Goal: Task Accomplishment & Management: Use online tool/utility

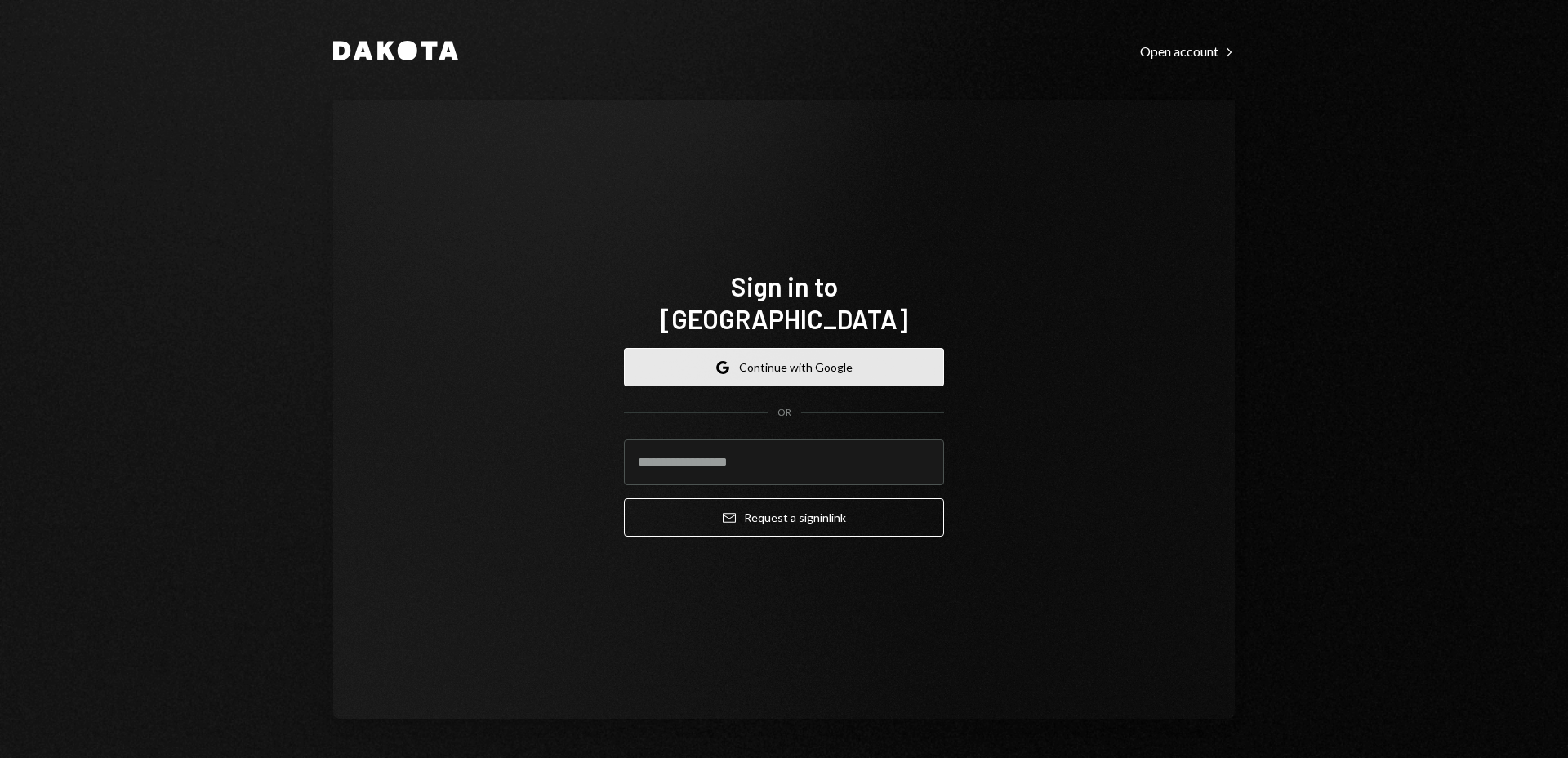
click at [825, 348] on button "Google Continue with Google" at bounding box center [784, 367] width 320 height 38
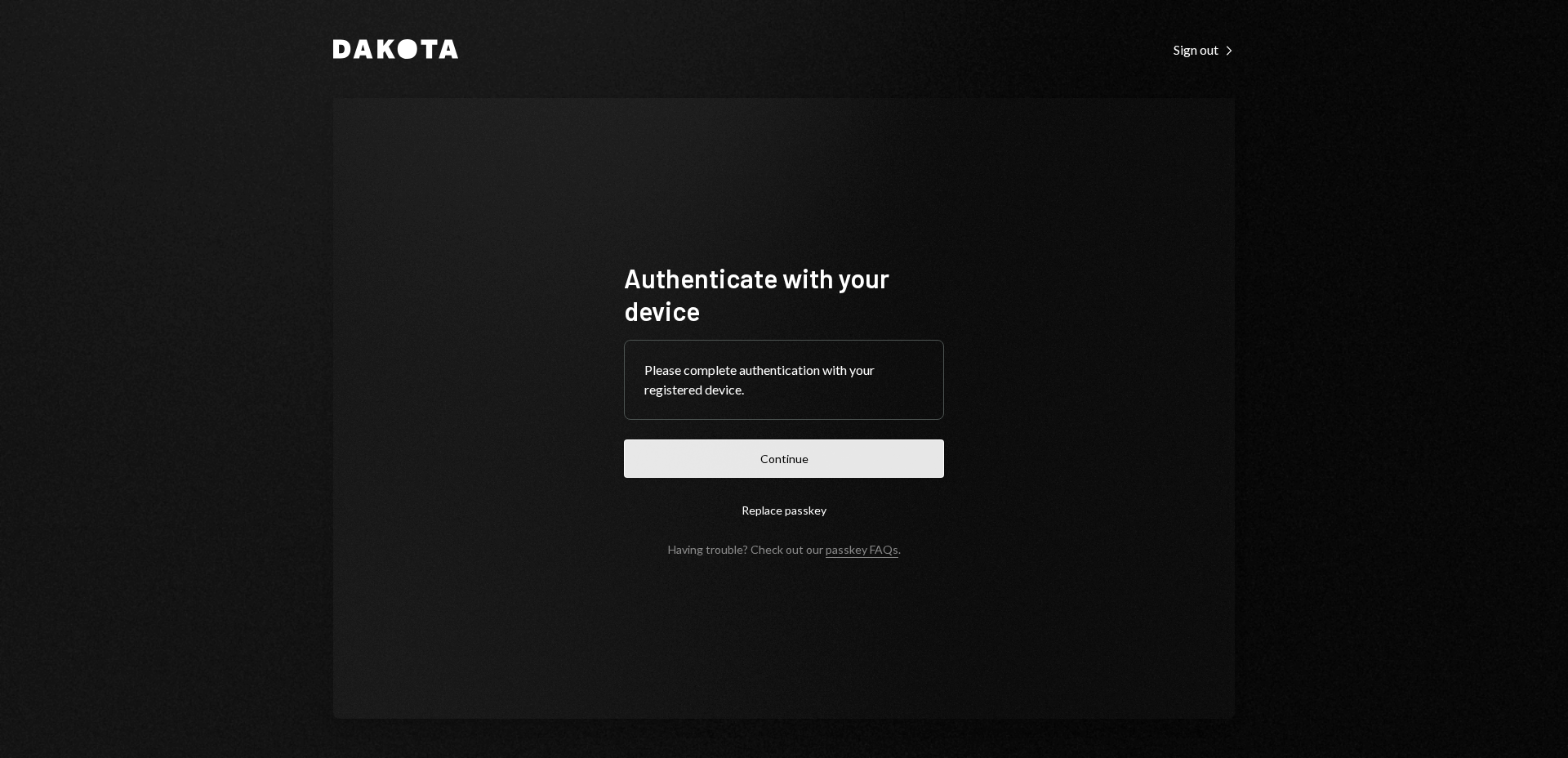
click at [806, 460] on button "Continue" at bounding box center [784, 459] width 320 height 38
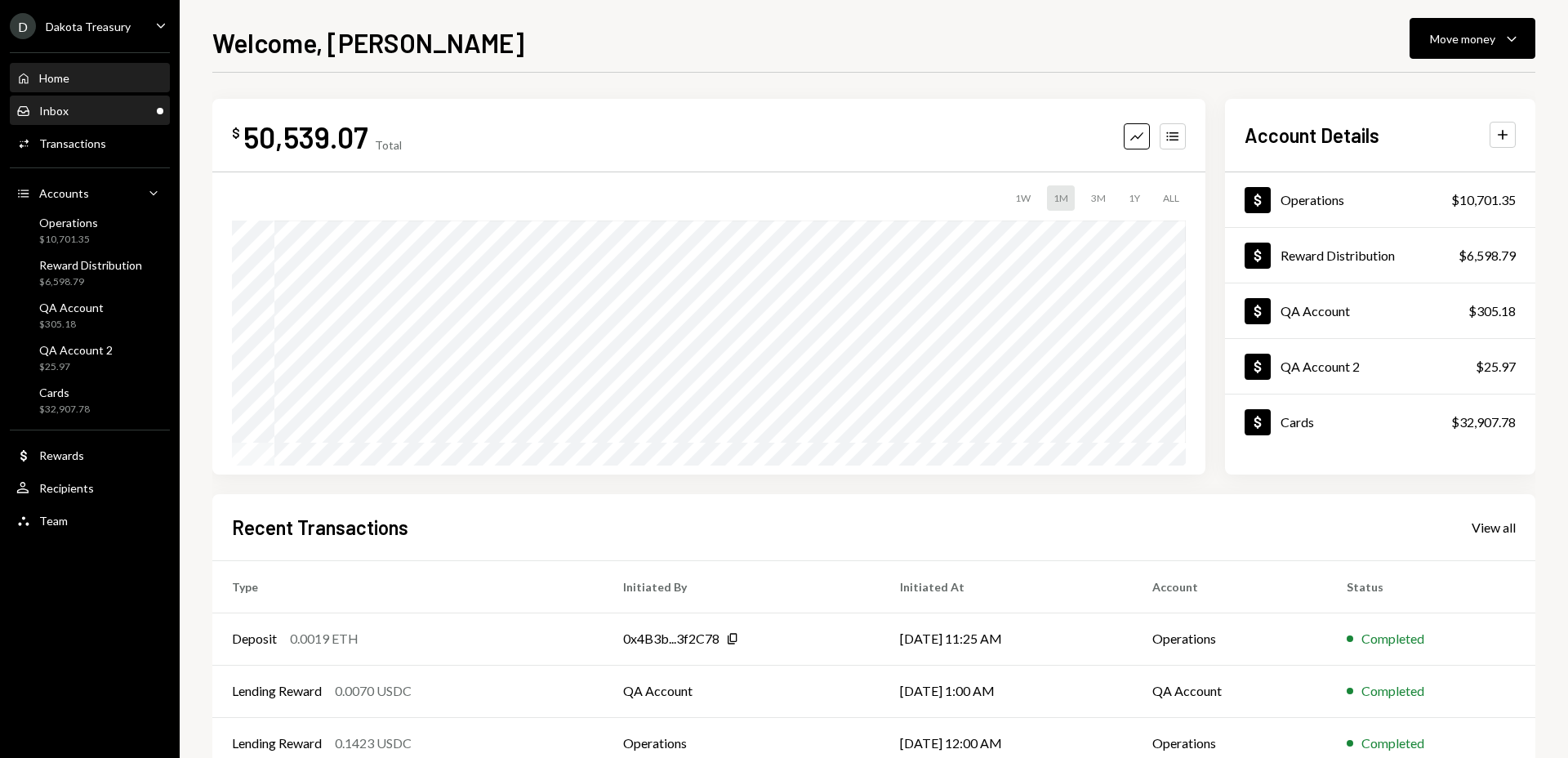
click at [132, 112] on div "Inbox Inbox" at bounding box center [90, 111] width 147 height 15
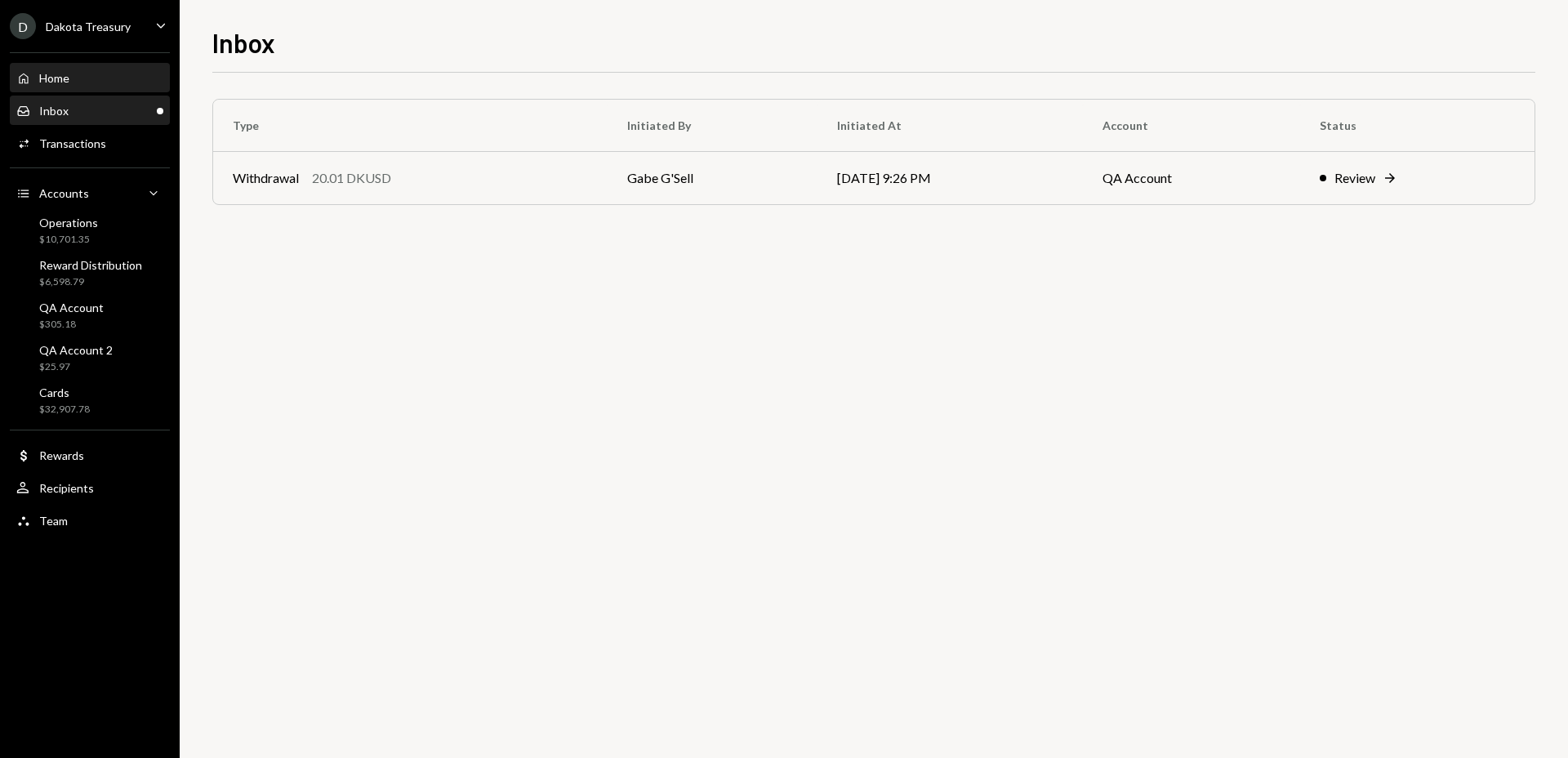
click at [136, 89] on div "Home Home" at bounding box center [90, 79] width 147 height 28
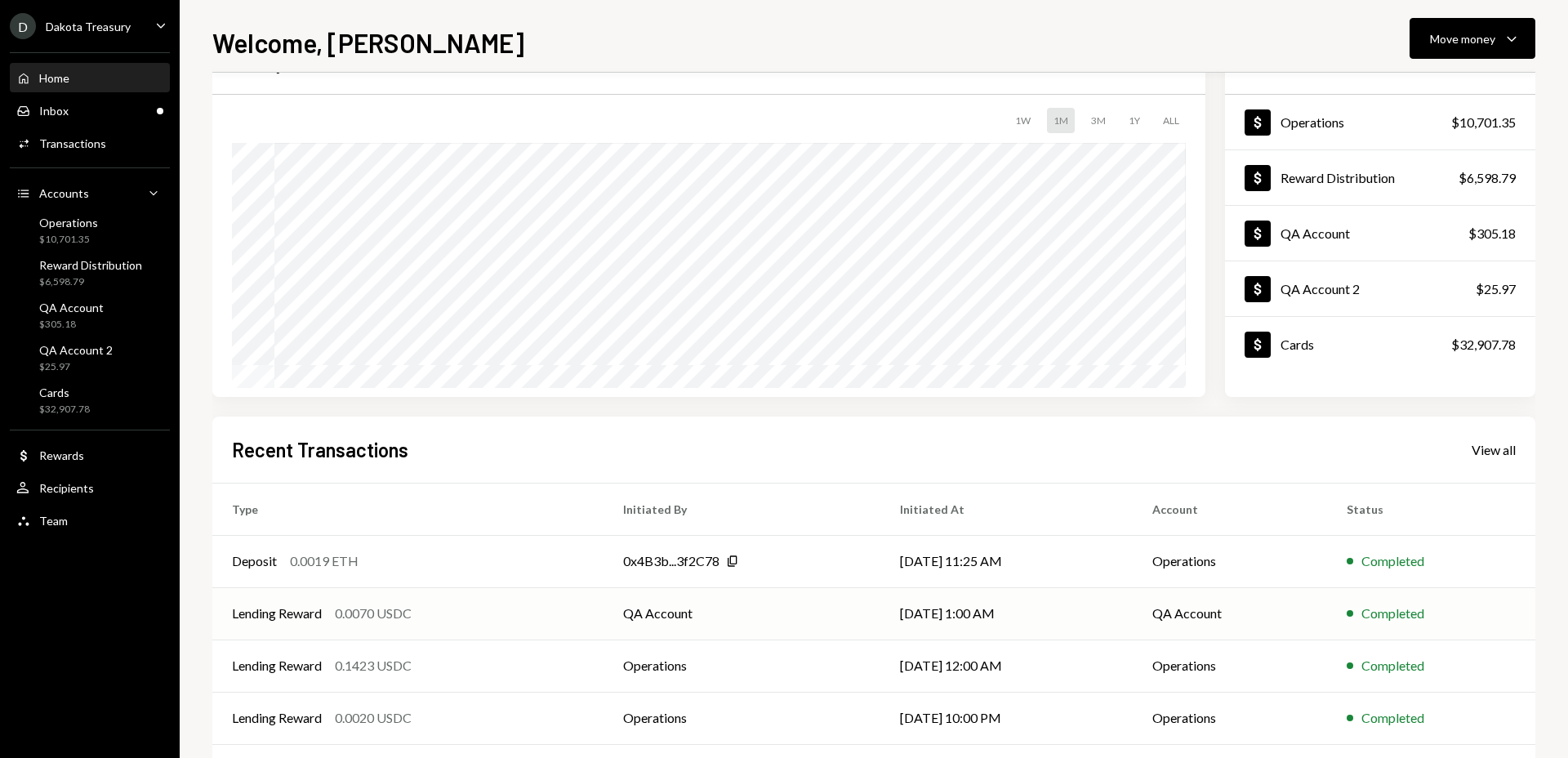
scroll to position [149, 0]
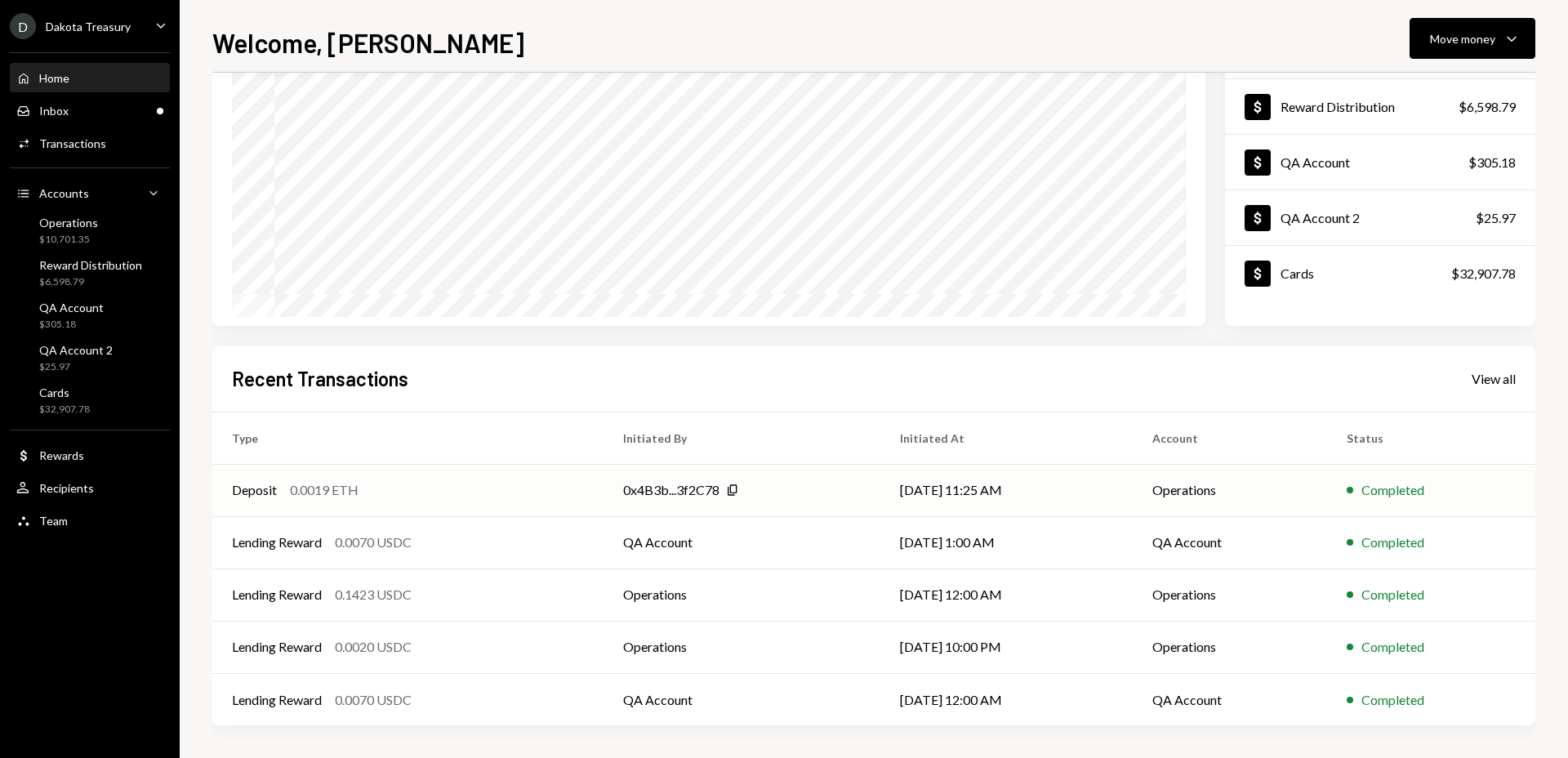
click at [805, 491] on div "0x4B3b...3f2C78 Copy" at bounding box center [742, 490] width 238 height 20
